Goal: Task Accomplishment & Management: Manage account settings

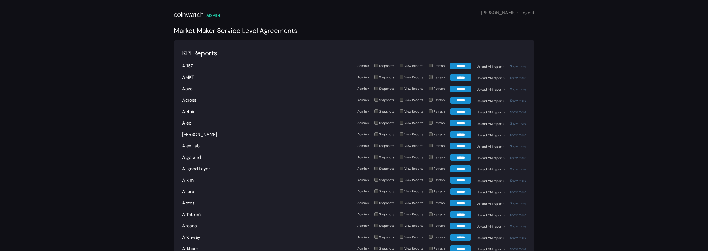
scroll to position [282, 0]
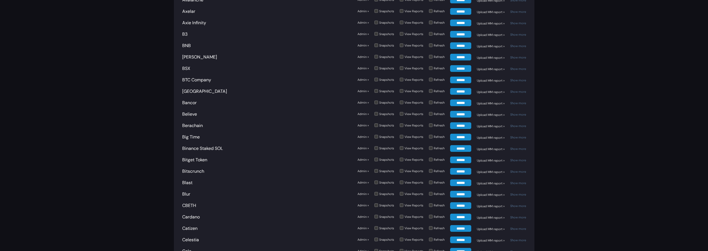
click at [198, 128] on div "Berachain" at bounding box center [267, 125] width 170 height 7
click at [197, 126] on link "Berachain" at bounding box center [192, 125] width 21 height 6
click at [362, 126] on link "Admin »" at bounding box center [362, 125] width 11 height 5
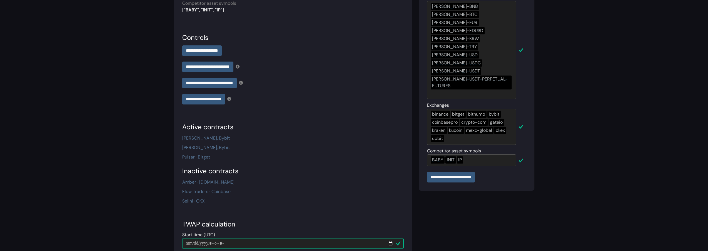
scroll to position [131, 0]
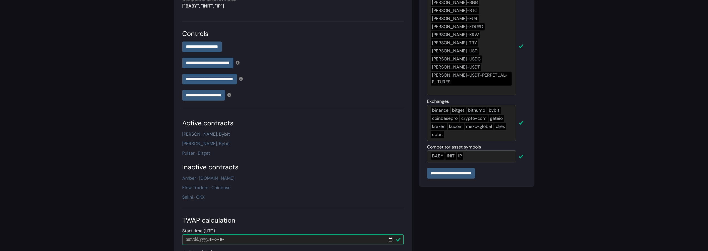
click at [197, 131] on link "[PERSON_NAME], Bybit" at bounding box center [206, 134] width 48 height 6
click at [195, 150] on link "Pulsar · Bitget" at bounding box center [196, 153] width 28 height 6
click at [202, 150] on link "Pulsar · Bitget" at bounding box center [196, 153] width 28 height 6
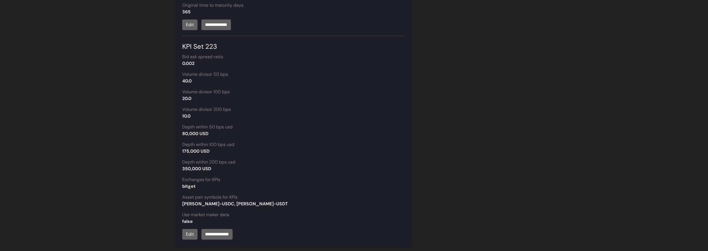
scroll to position [380, 0]
